Goal: Information Seeking & Learning: Find specific fact

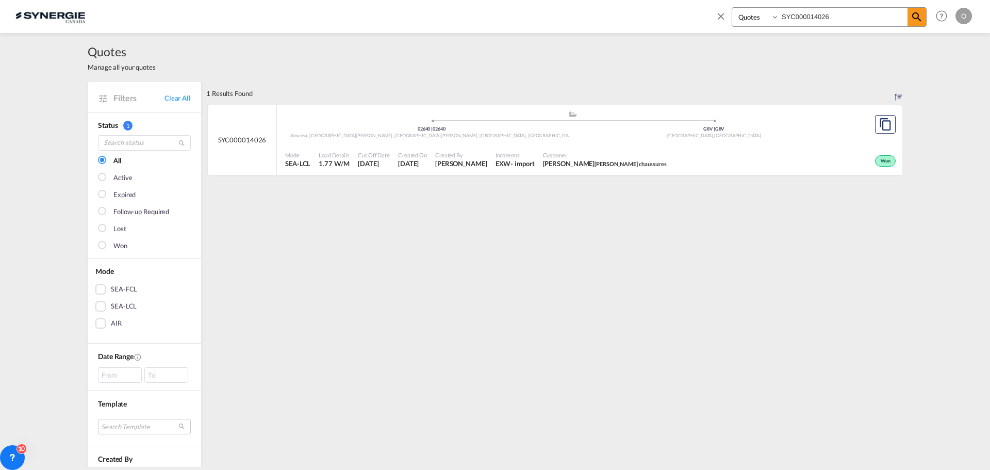
select select "Quotes"
drag, startPoint x: 840, startPoint y: 12, endPoint x: 700, endPoint y: 12, distance: 139.8
click at [700, 12] on div "Bookings Quotes Enquiries SYC000014026 Help Resources Product Release O My Prof…" at bounding box center [494, 16] width 959 height 32
paste input "3628-A"
type input "SYC000013628-A"
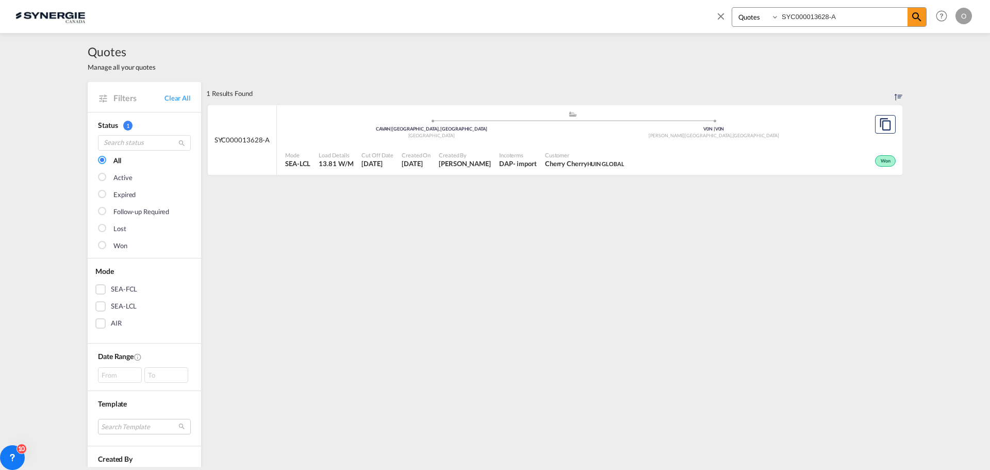
click at [524, 155] on span "Incoterms" at bounding box center [518, 155] width 38 height 8
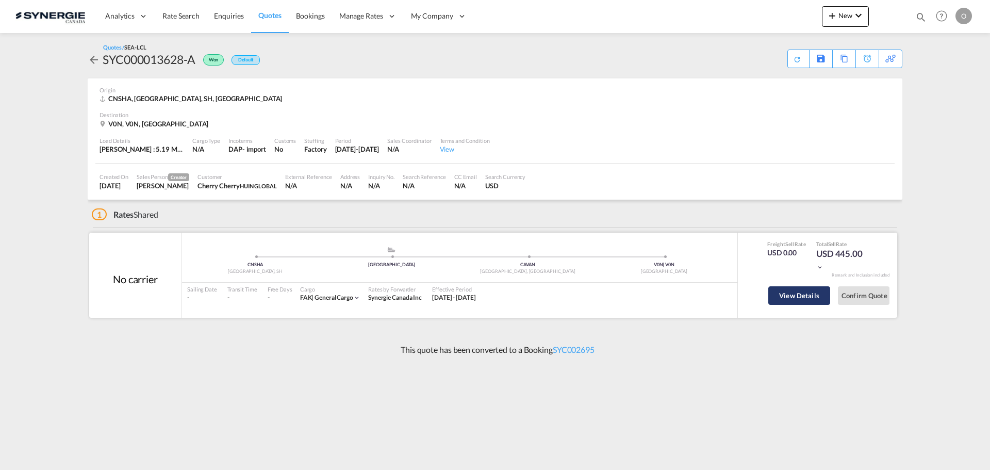
click at [786, 292] on button "View Details" at bounding box center [799, 295] width 62 height 19
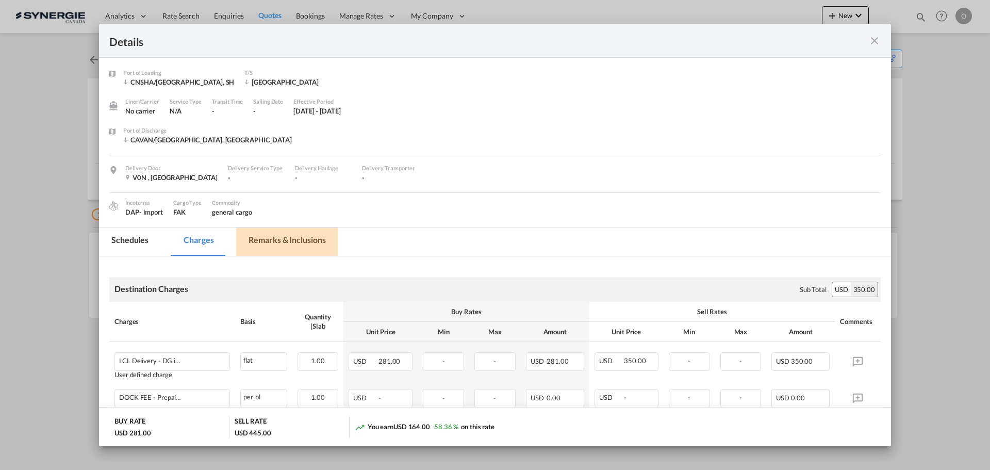
click at [307, 241] on md-tab-item "Remarks & Inclusions" at bounding box center [287, 241] width 102 height 28
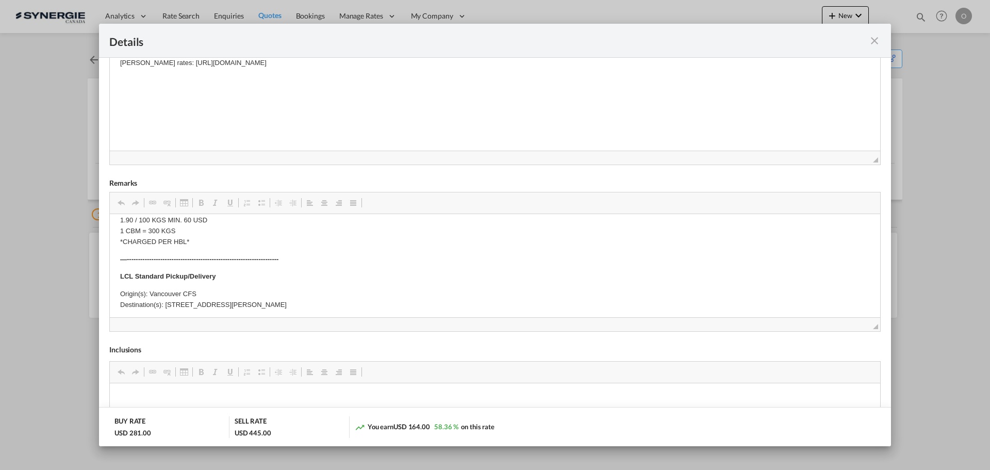
scroll to position [206, 0]
drag, startPoint x: 123, startPoint y: 304, endPoint x: 367, endPoint y: 308, distance: 244.0
drag, startPoint x: 365, startPoint y: 307, endPoint x: 119, endPoint y: 290, distance: 246.6
click at [119, 290] on html "Total: 9 PACKAGES 5192KG 13.81CBM 1x 177*75*82CM 164KG 5x 120*100*124CM 645KGx2…" at bounding box center [495, 343] width 770 height 696
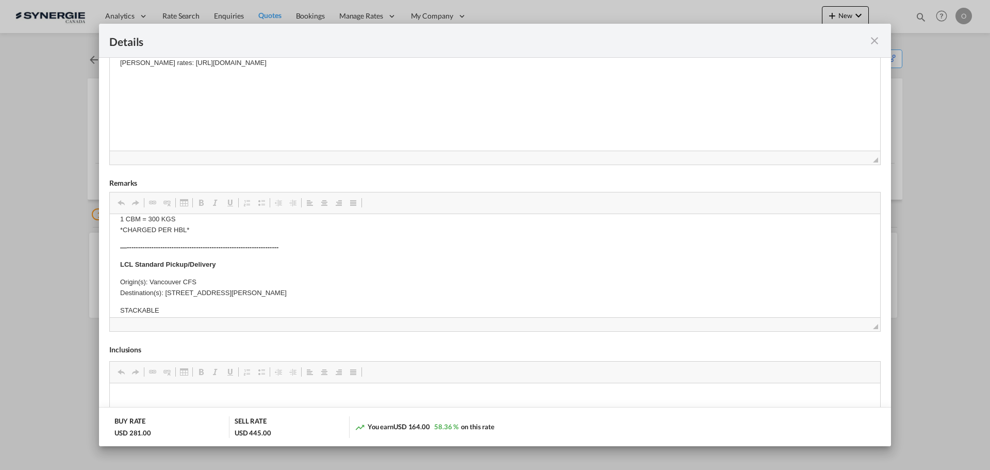
copy p "Destination(s): 211-19265 Airport Way, Pitt Meadows, British Columbia, Canada"
